Goal: Check status: Check status

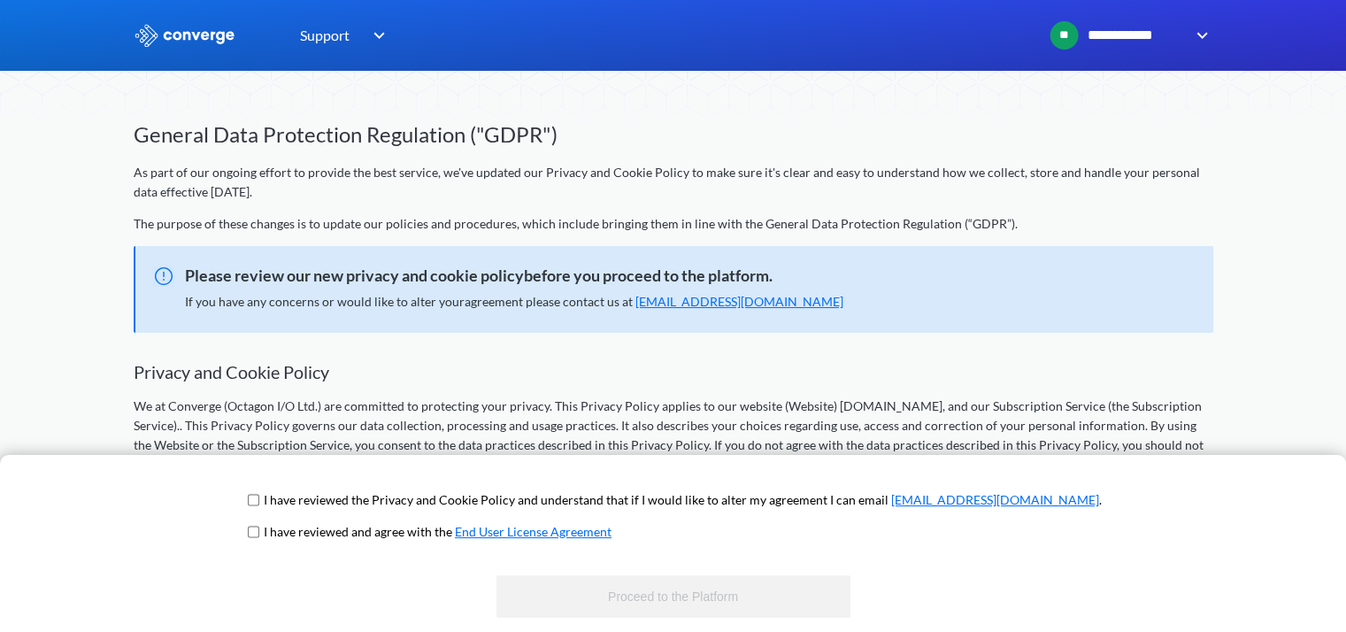
click at [259, 500] on input "checkbox" at bounding box center [254, 500] width 12 height 14
checkbox input "true"
click at [259, 532] on input "checkbox" at bounding box center [254, 532] width 12 height 14
checkbox input "true"
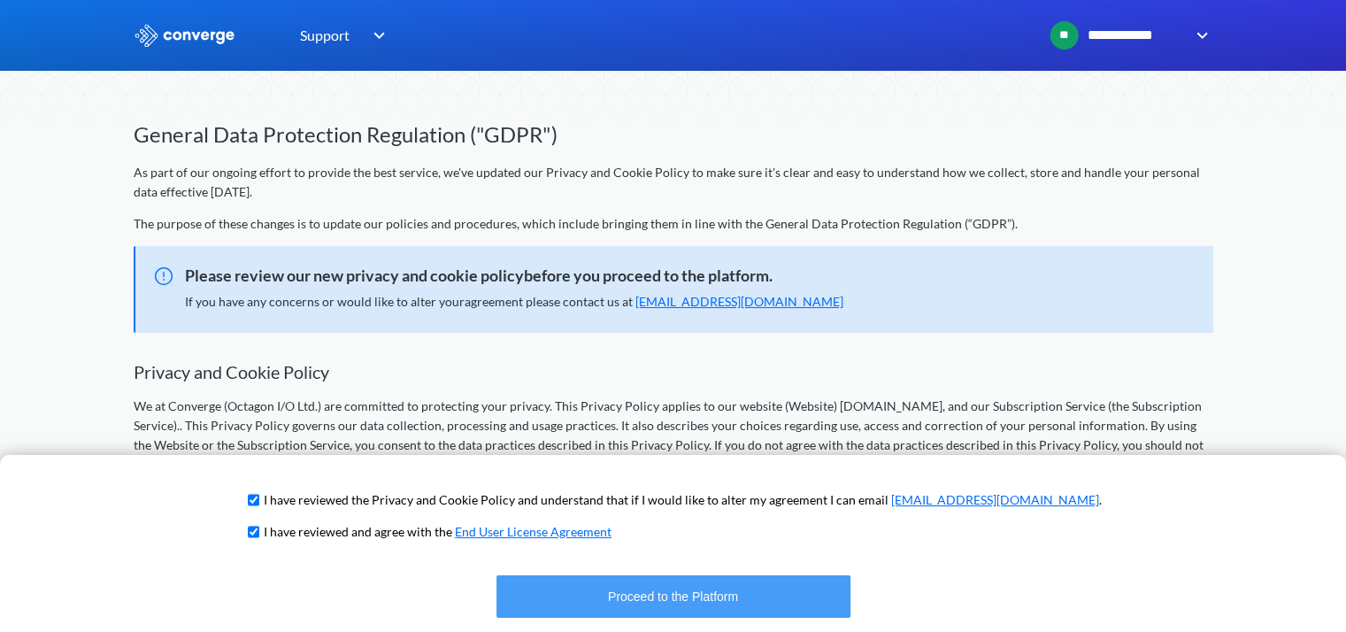
click at [677, 594] on button "Proceed to the Platform" at bounding box center [673, 596] width 354 height 42
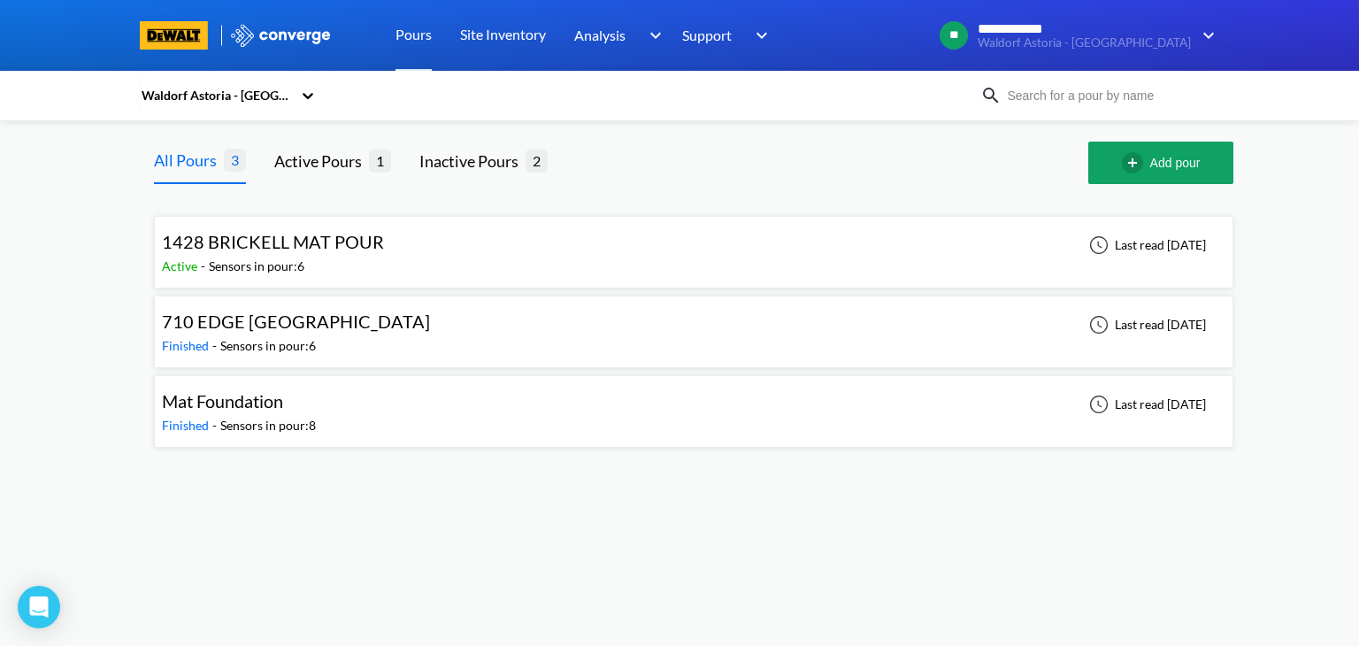
click at [395, 259] on div "1428 BRICKELL MAT POUR Active - Sensors in pour: 6 Last read [DATE]" at bounding box center [693, 252] width 1063 height 57
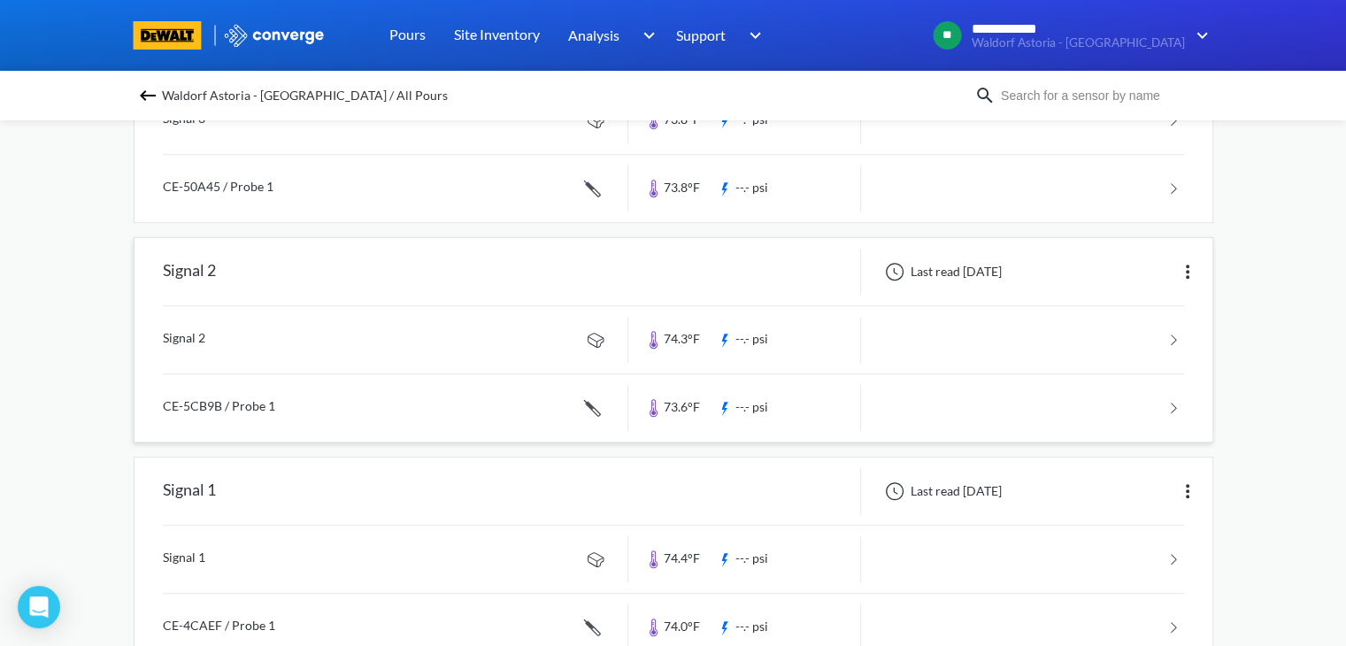
scroll to position [981, 0]
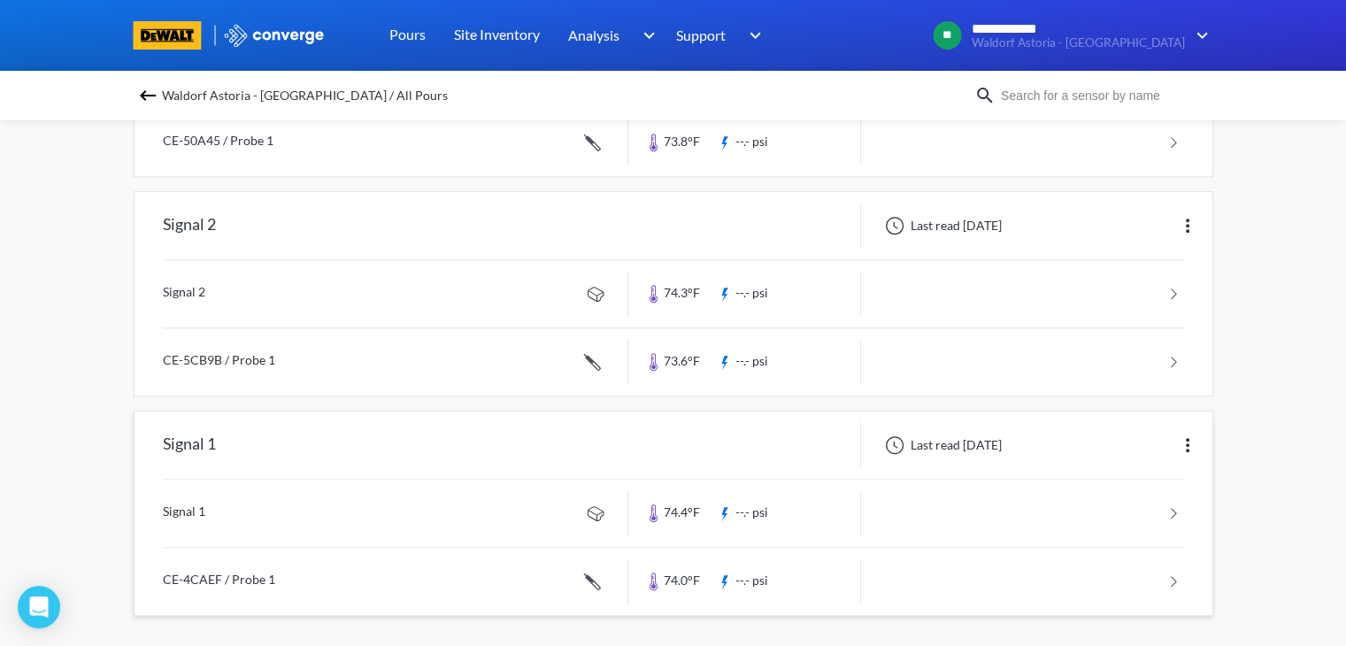
click at [1185, 440] on img at bounding box center [1187, 444] width 21 height 21
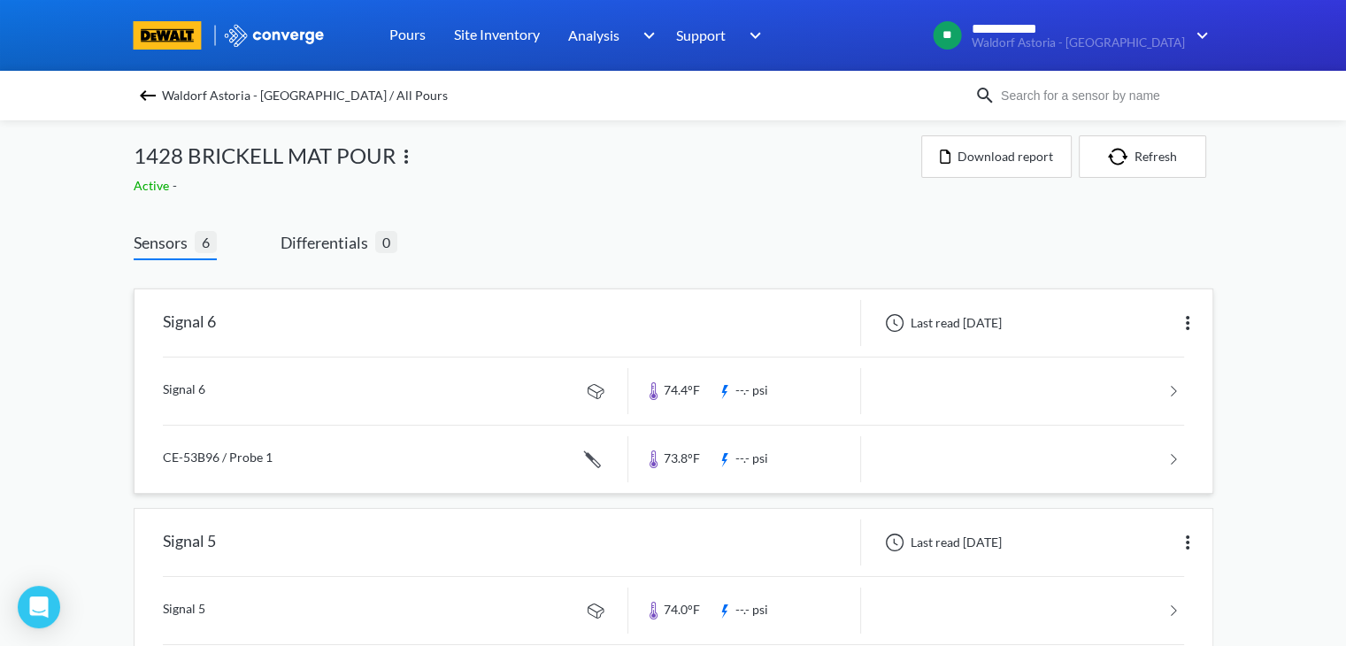
scroll to position [0, 0]
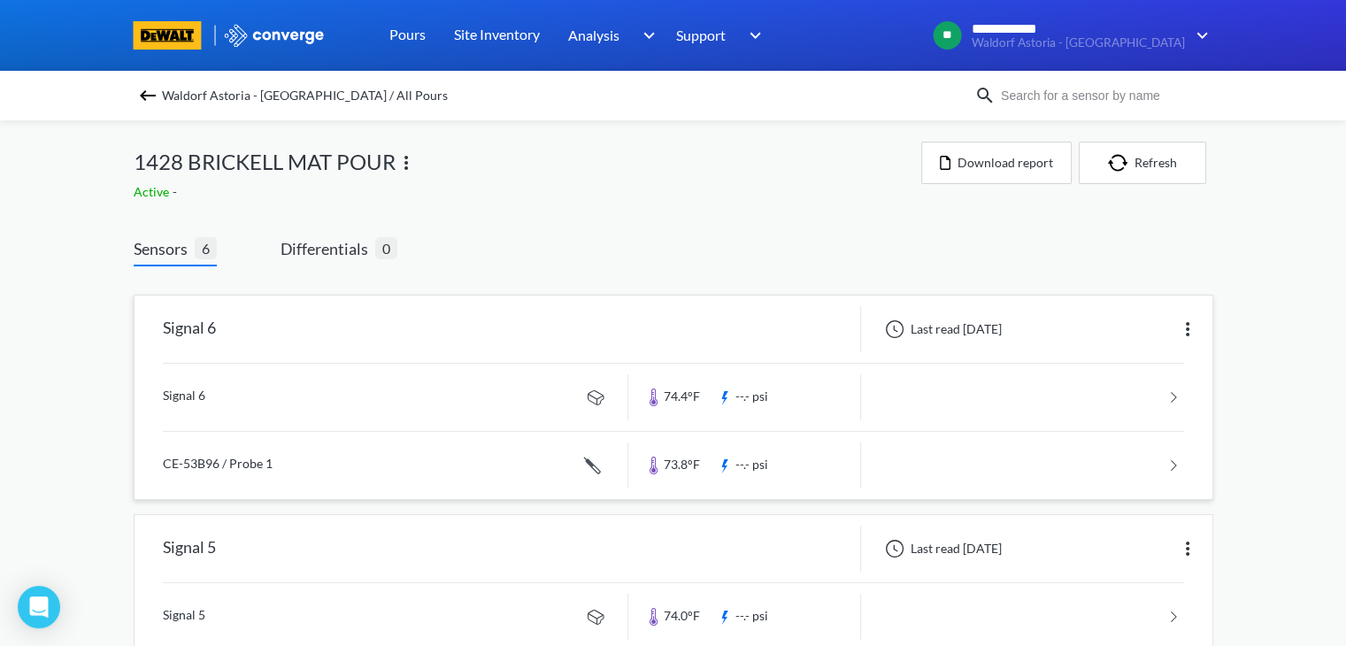
click at [1181, 330] on img at bounding box center [1187, 328] width 21 height 21
click at [1129, 334] on div "Edit" at bounding box center [1141, 329] width 113 height 34
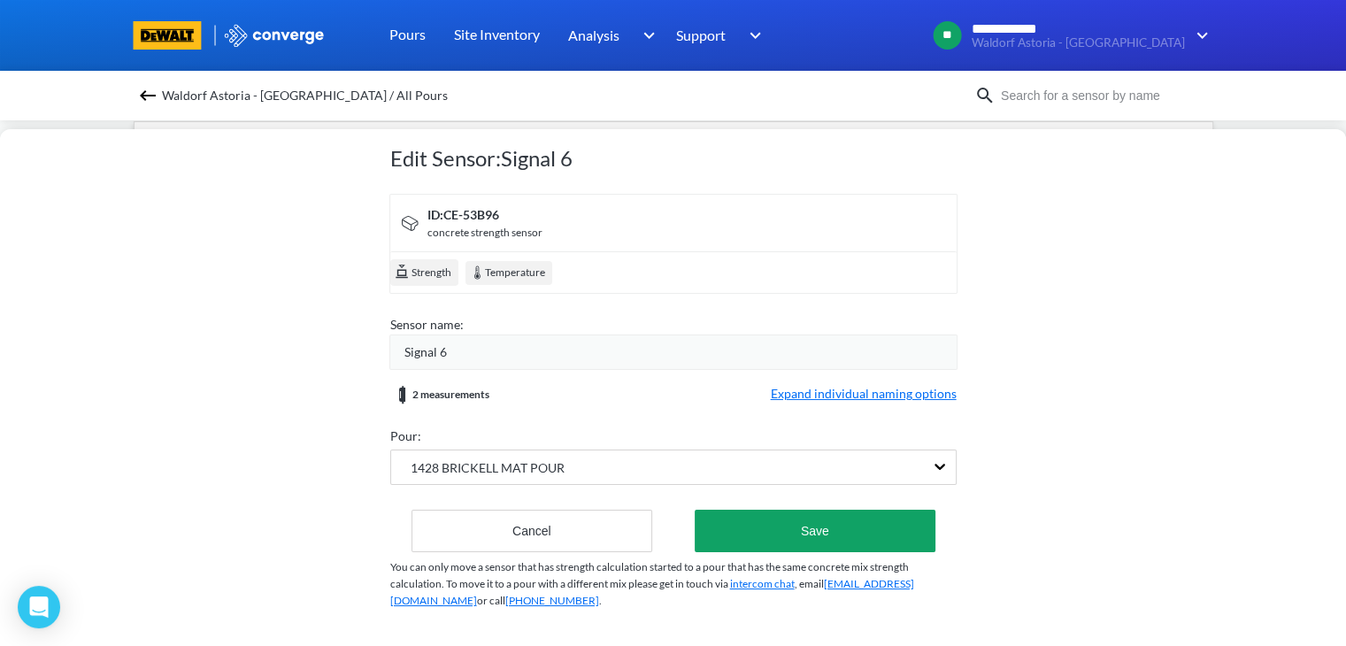
scroll to position [177, 0]
click at [542, 514] on button "Cancel" at bounding box center [532, 531] width 242 height 42
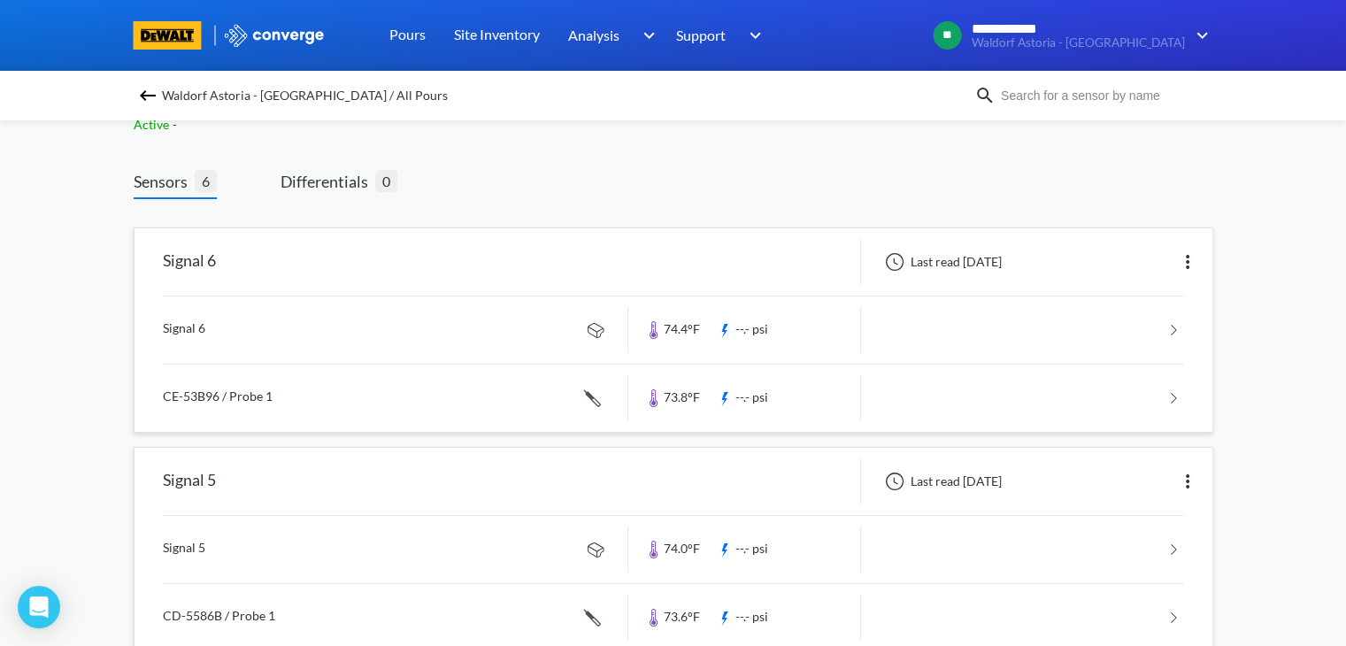
scroll to position [0, 0]
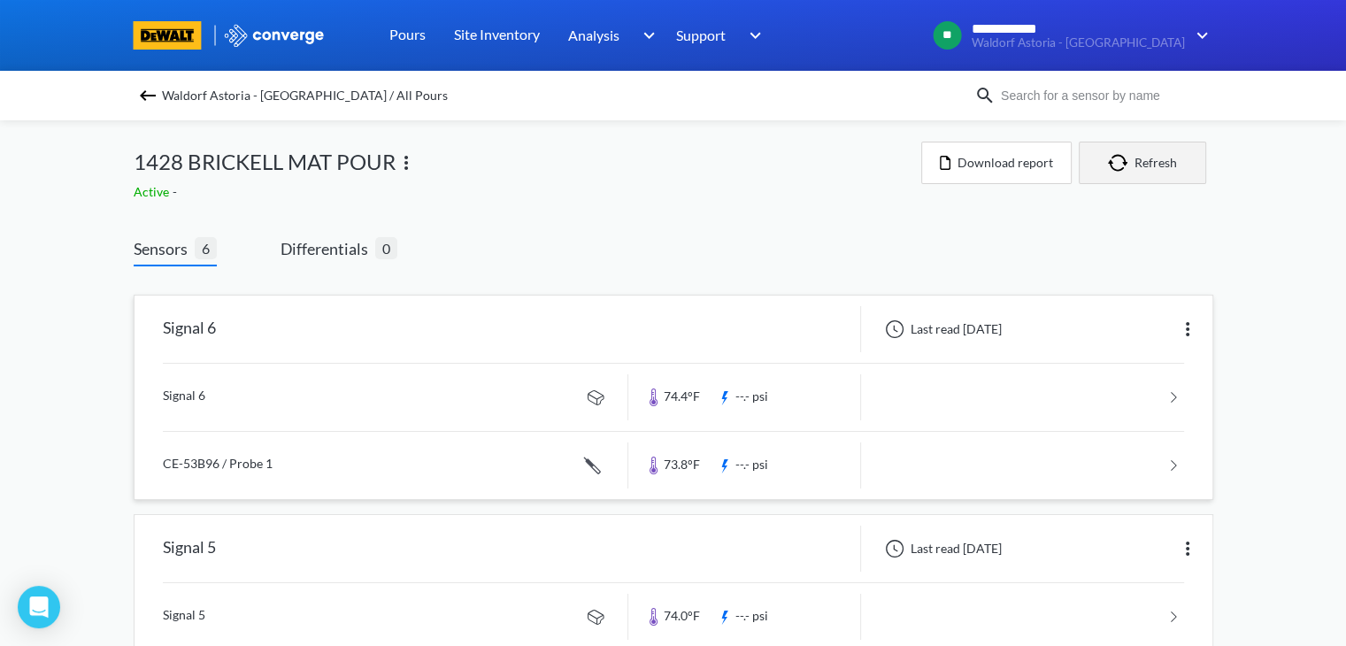
click at [1136, 161] on button "Refresh" at bounding box center [1141, 163] width 127 height 42
click at [601, 398] on link at bounding box center [673, 397] width 1021 height 67
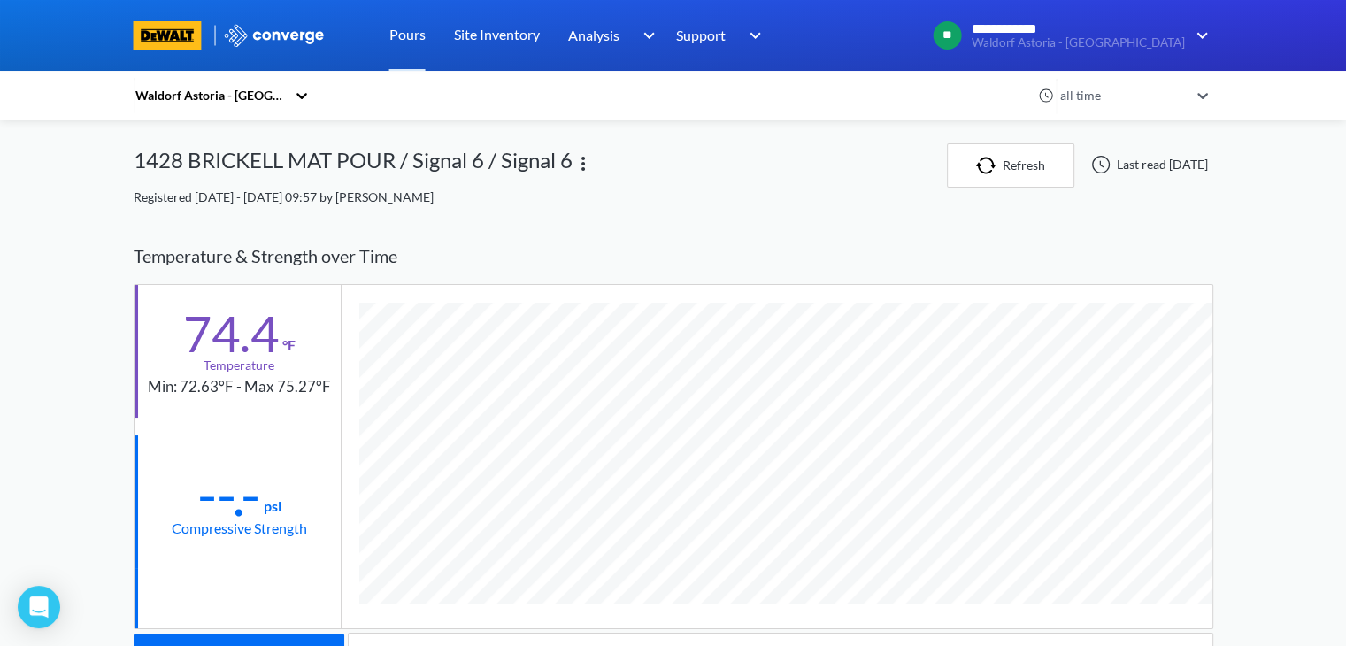
scroll to position [932, 1079]
click at [1199, 208] on div "Waldorf Astoria - [GEOGRAPHIC_DATA] all time 1428 BRICKELL MAT POUR / Signal 6 …" at bounding box center [673, 610] width 1079 height 934
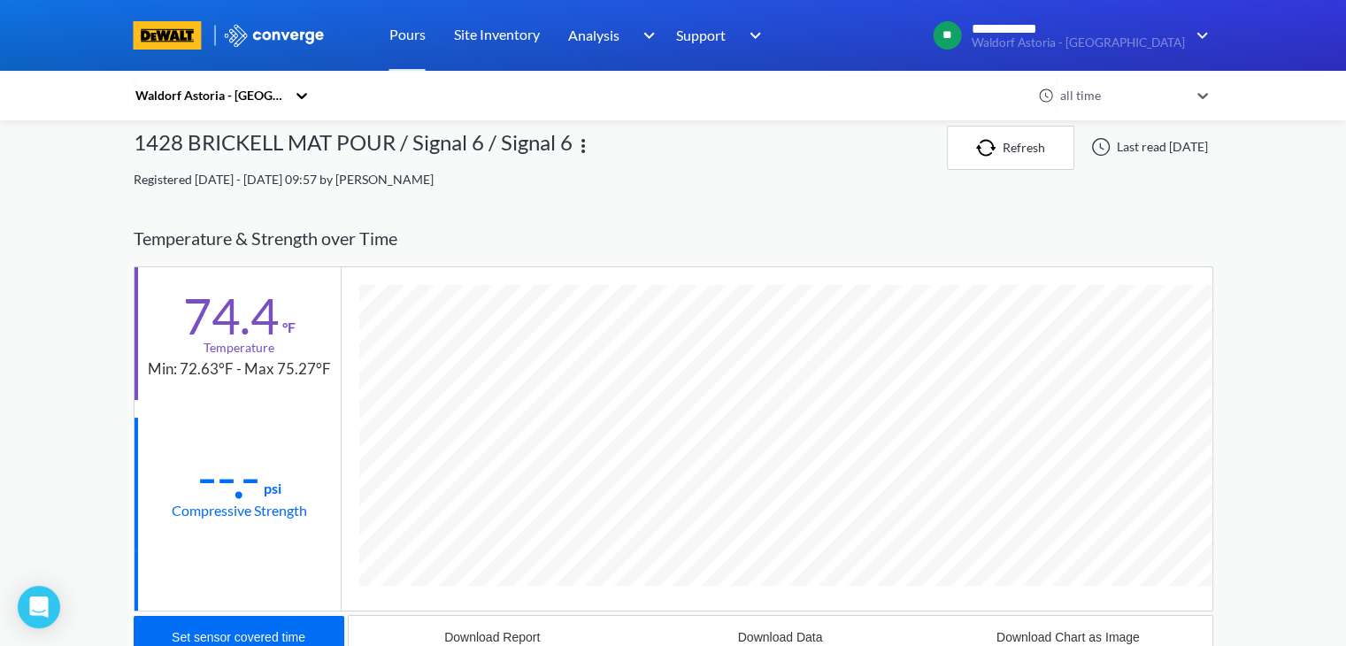
scroll to position [2, 0]
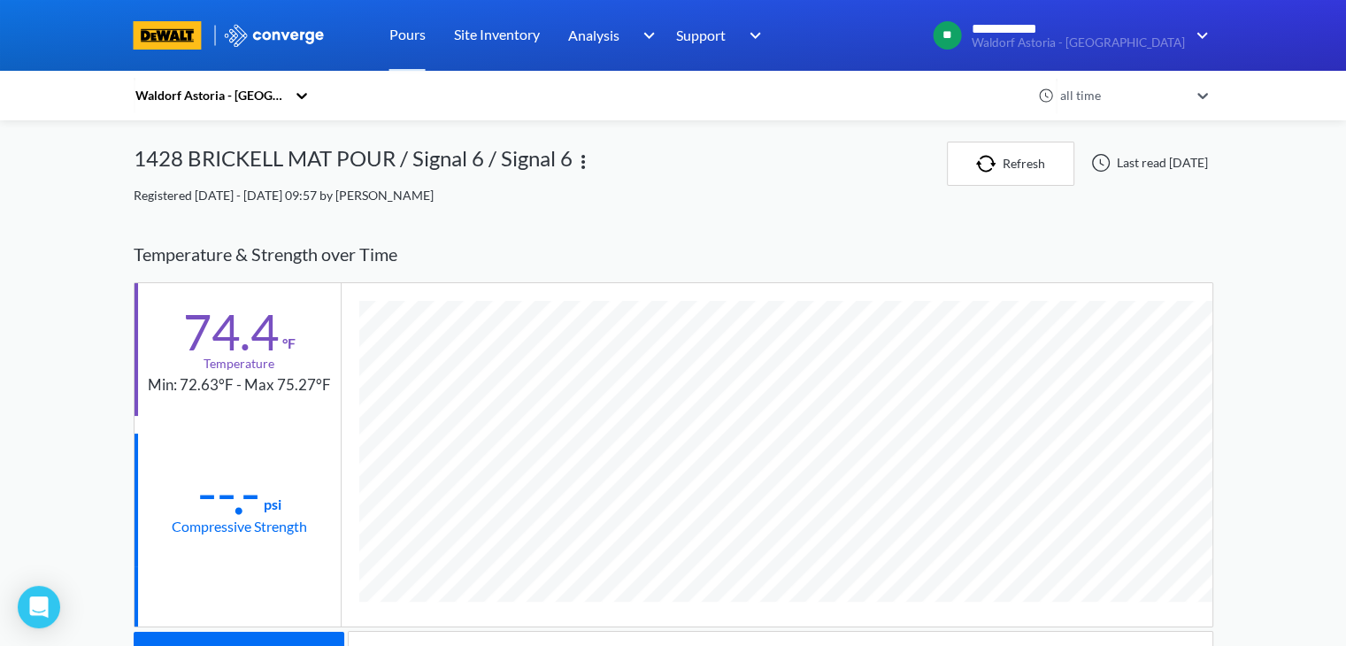
click at [690, 190] on div "Registered [DATE] - [DATE] 09:57 by [PERSON_NAME]" at bounding box center [673, 195] width 1079 height 19
click at [1208, 97] on icon at bounding box center [1202, 96] width 11 height 6
click at [1268, 131] on div "**********" at bounding box center [673, 544] width 1346 height 1092
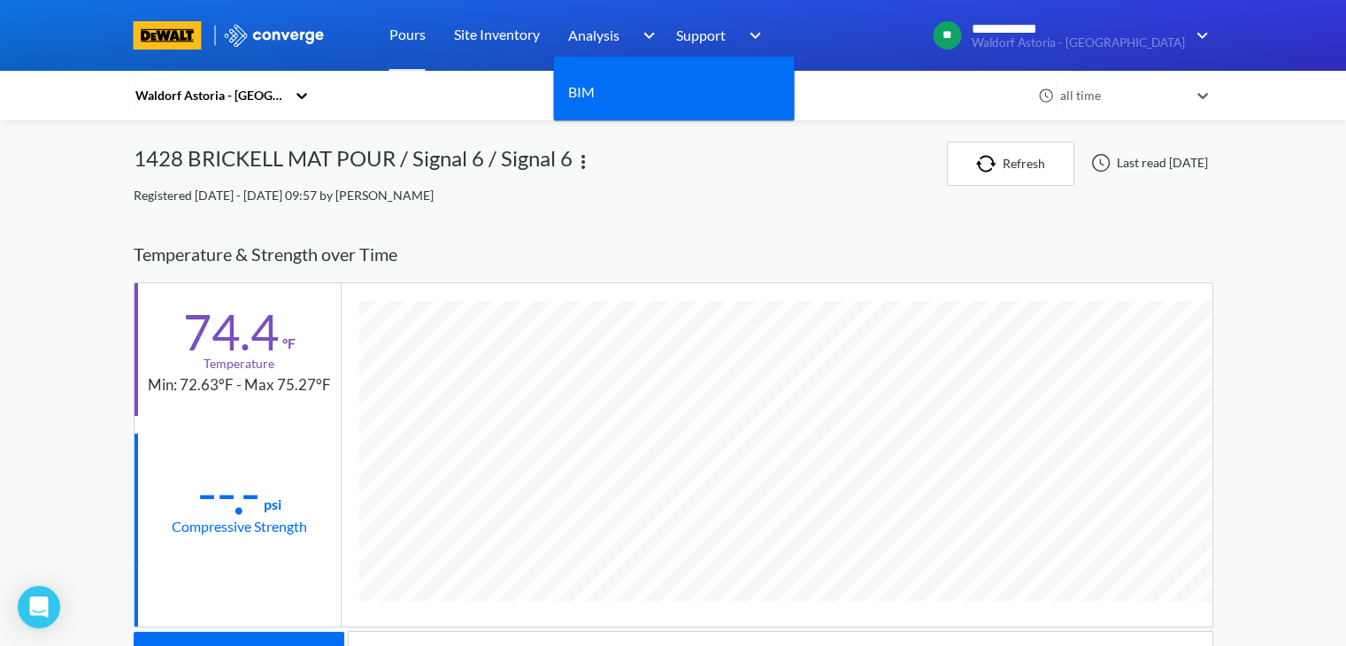
click at [597, 33] on span "Analysis" at bounding box center [593, 35] width 51 height 22
click at [591, 36] on span "Analysis" at bounding box center [593, 35] width 51 height 22
click at [596, 93] on div "BIM" at bounding box center [588, 92] width 41 height 22
